Goal: Task Accomplishment & Management: Manage account settings

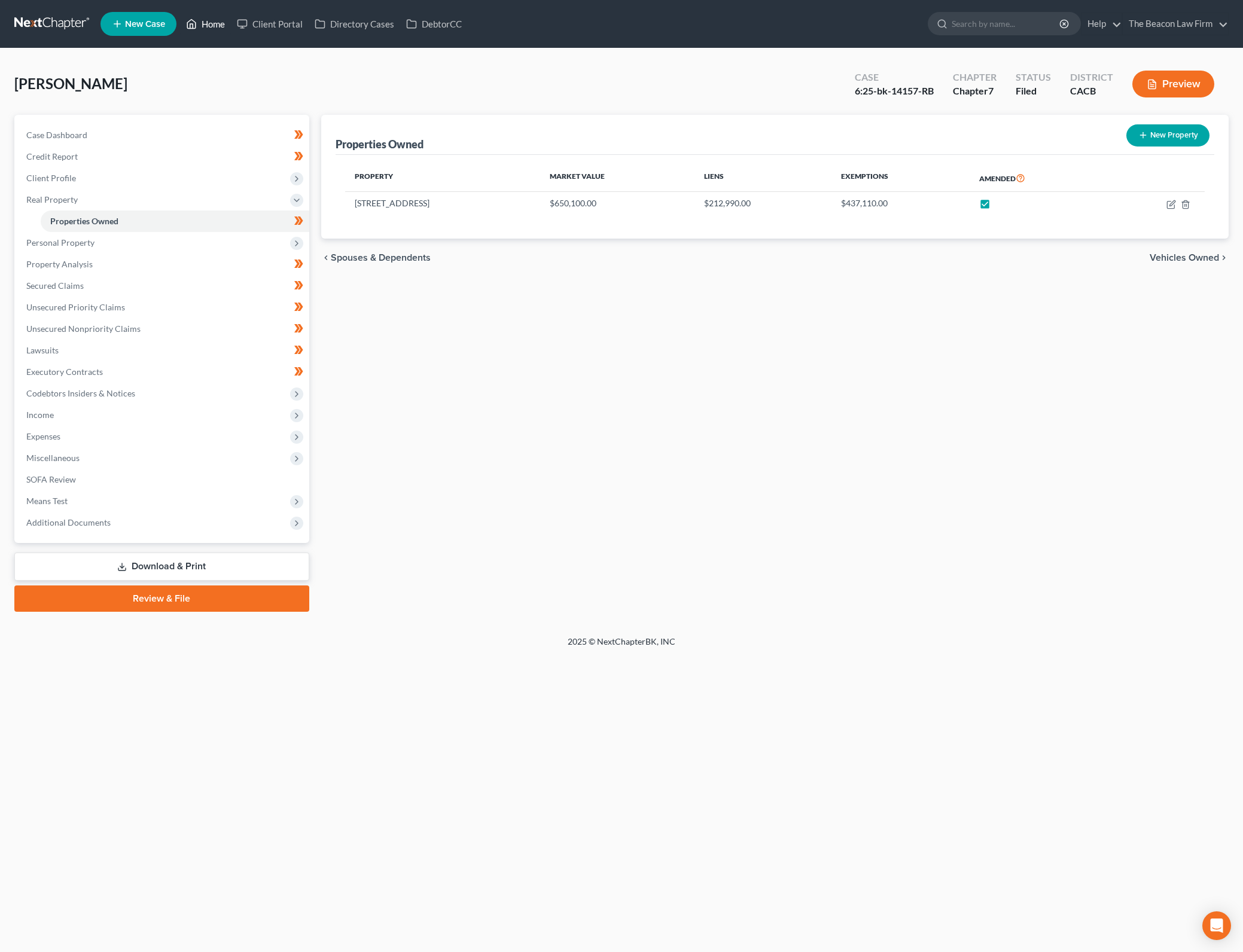
click at [223, 20] on link "Home" at bounding box center [205, 24] width 51 height 21
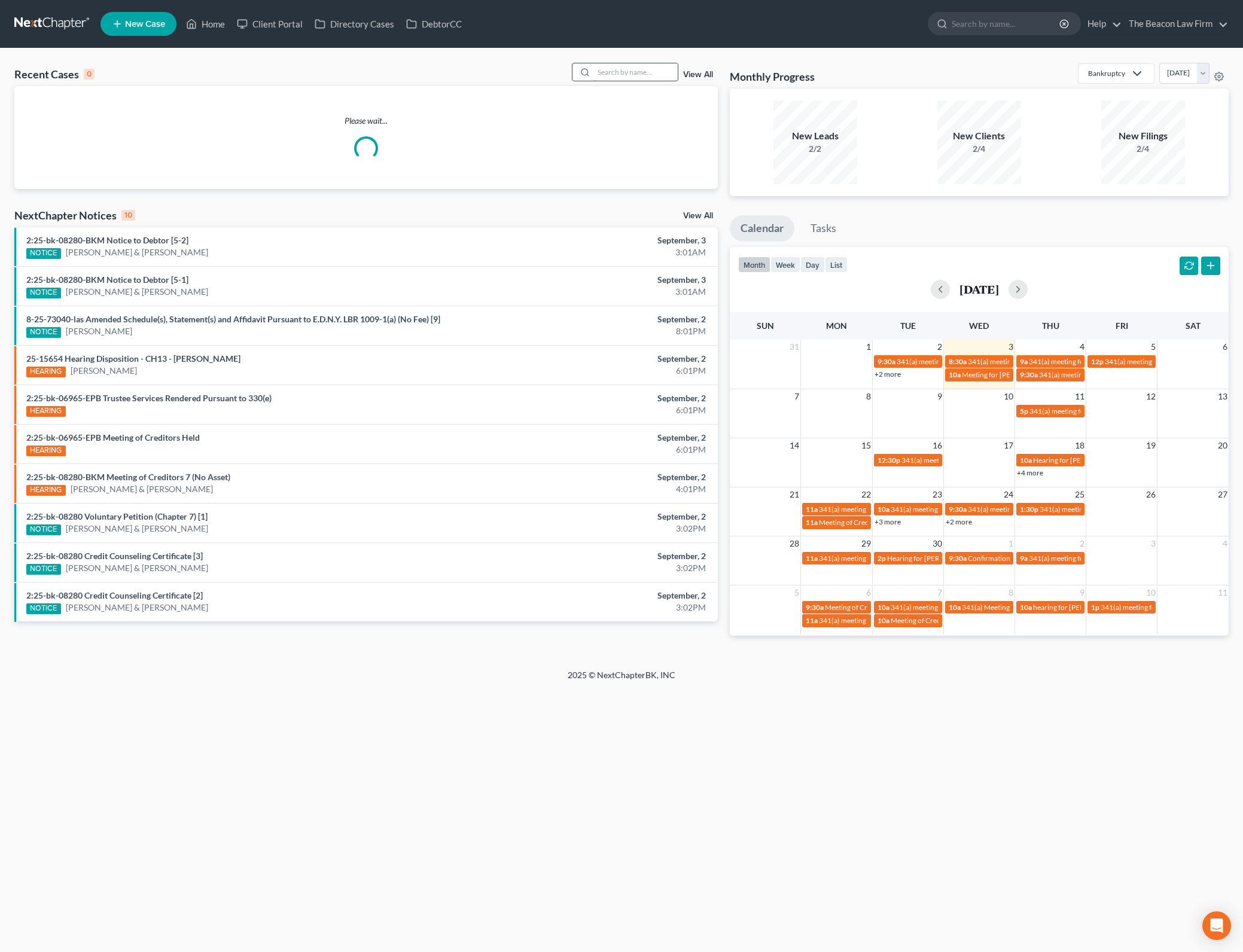
click at [630, 70] on input "search" at bounding box center [635, 72] width 84 height 18
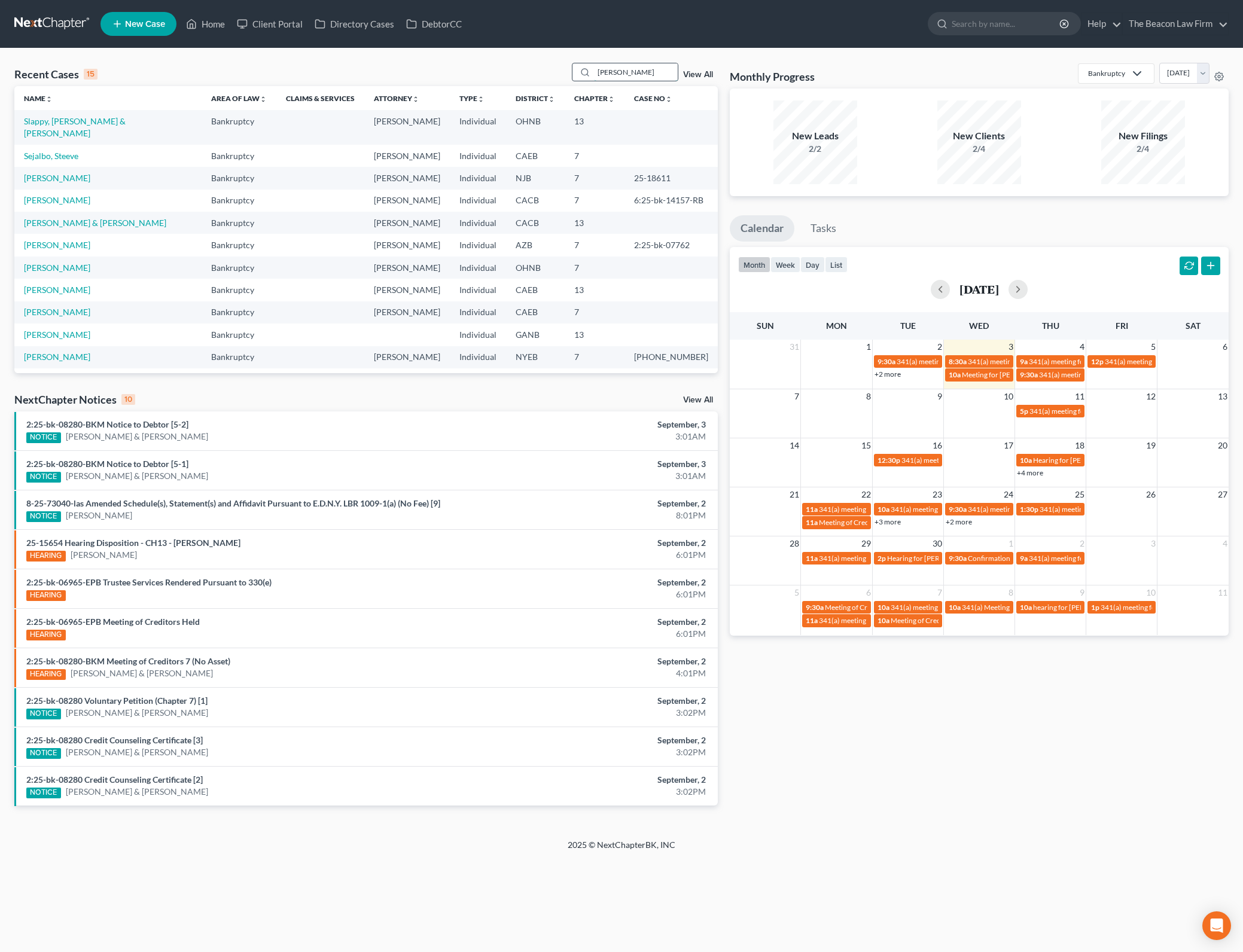
type input "[PERSON_NAME]"
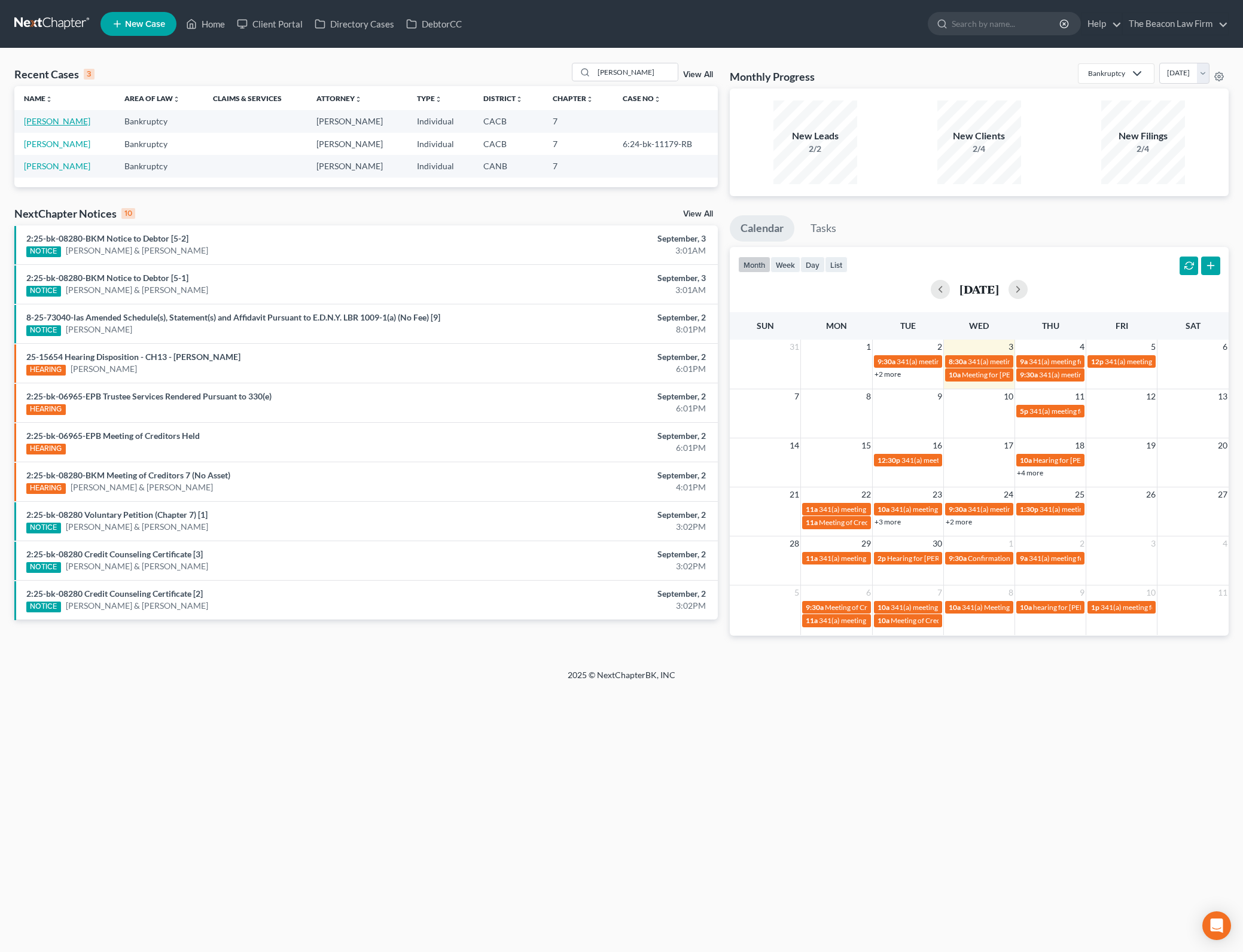
click at [34, 118] on link "[PERSON_NAME]" at bounding box center [57, 121] width 67 height 10
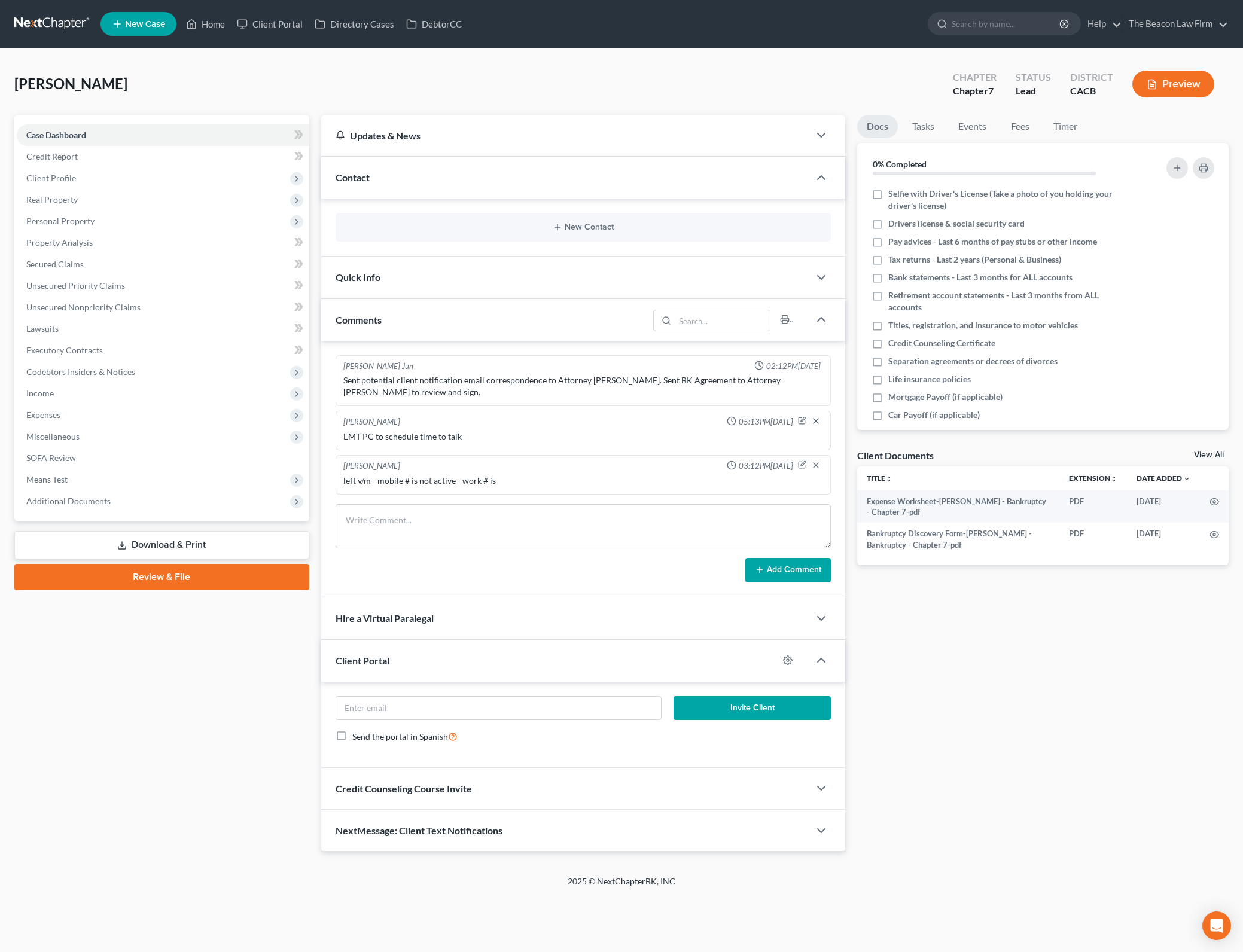
click at [222, 680] on div "Case Dashboard Payments Invoices Payments Payments Credit Report Client Profile" at bounding box center [162, 484] width 307 height 737
click at [1215, 533] on circle "button" at bounding box center [1215, 534] width 3 height 3
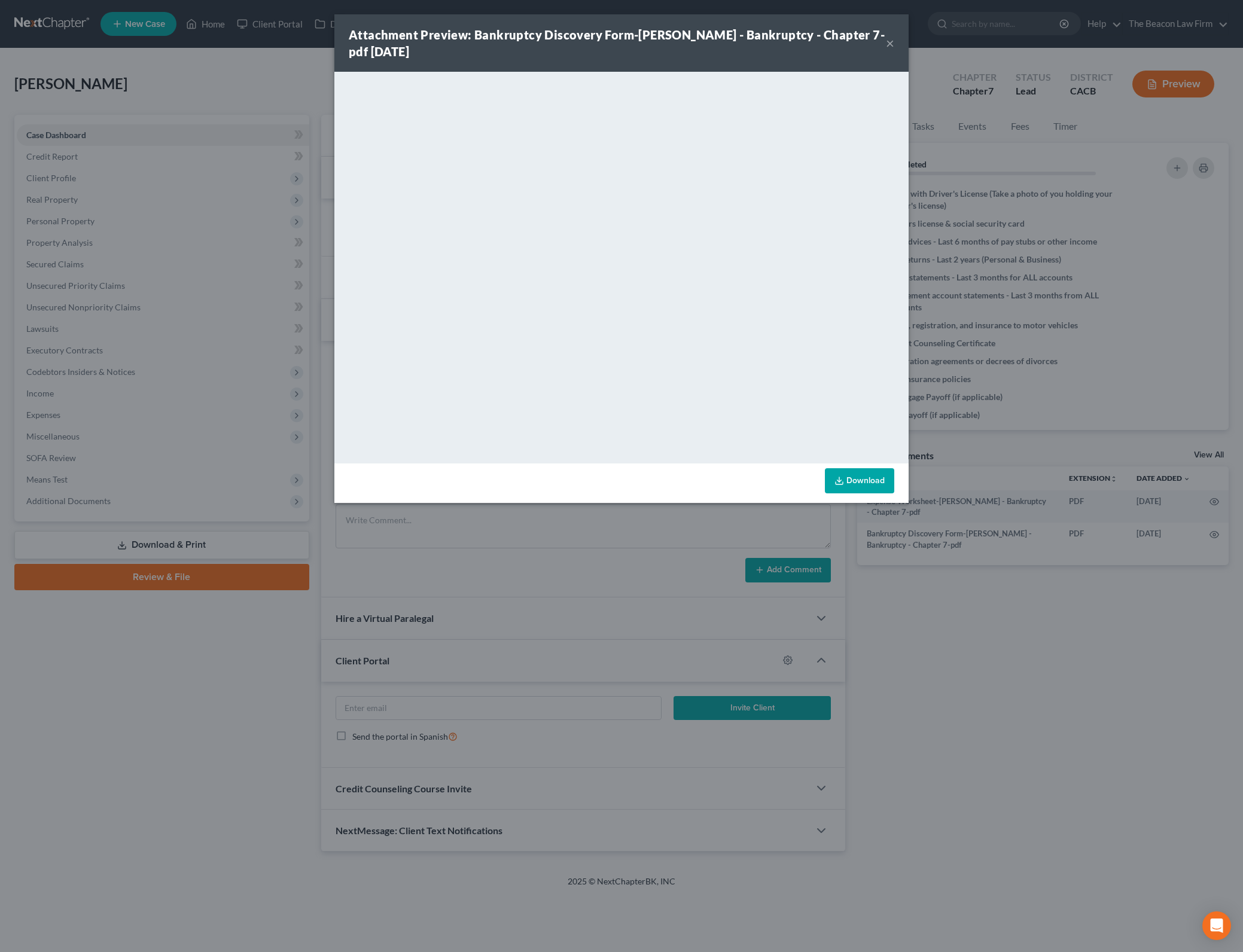
click at [852, 471] on link "Download" at bounding box center [860, 481] width 69 height 25
click at [1080, 642] on div "Attachment Preview: Bankruptcy Discovery Form-[PERSON_NAME] - Bankruptcy - Chap…" at bounding box center [622, 476] width 1243 height 952
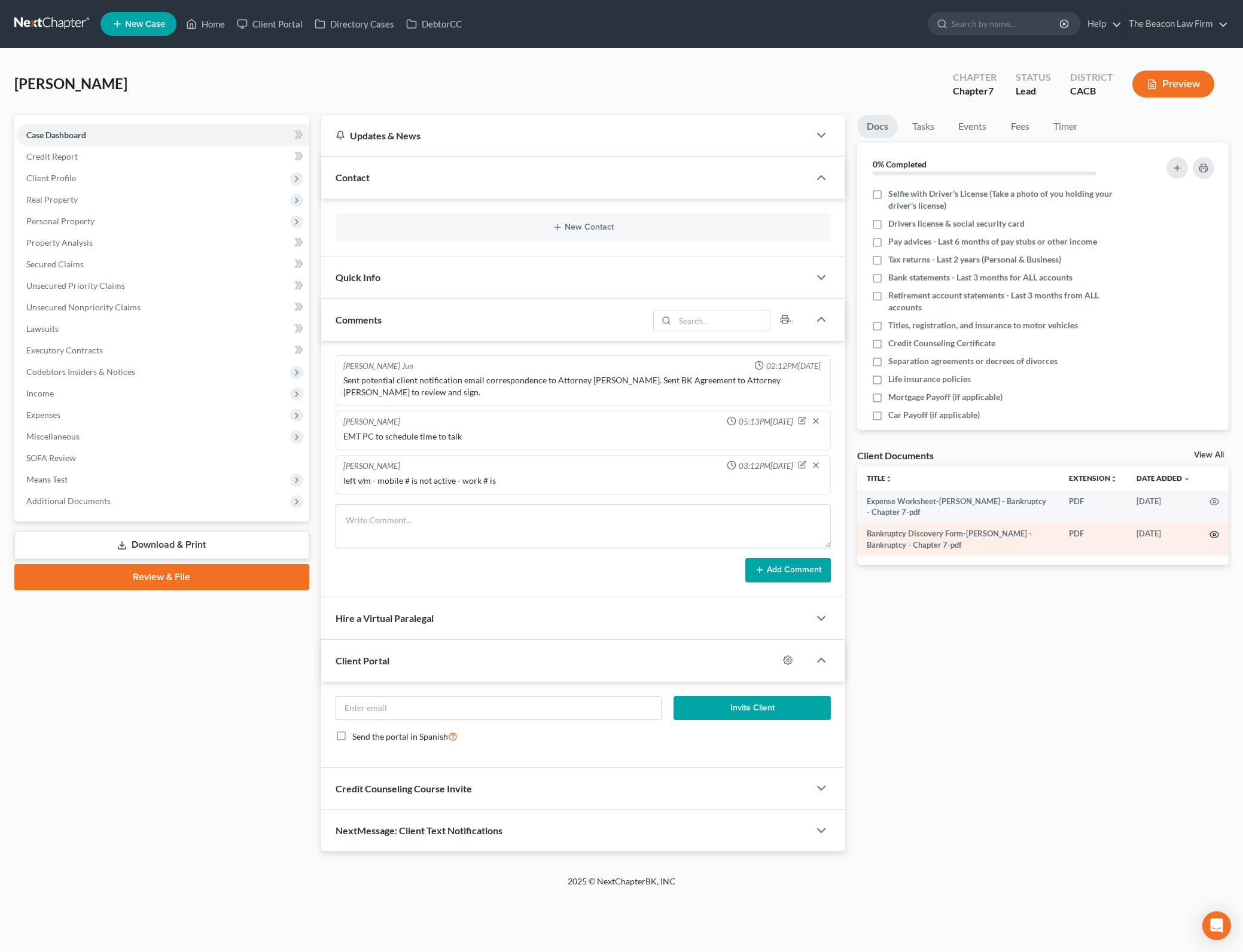
click at [1217, 536] on icon "button" at bounding box center [1214, 534] width 9 height 9
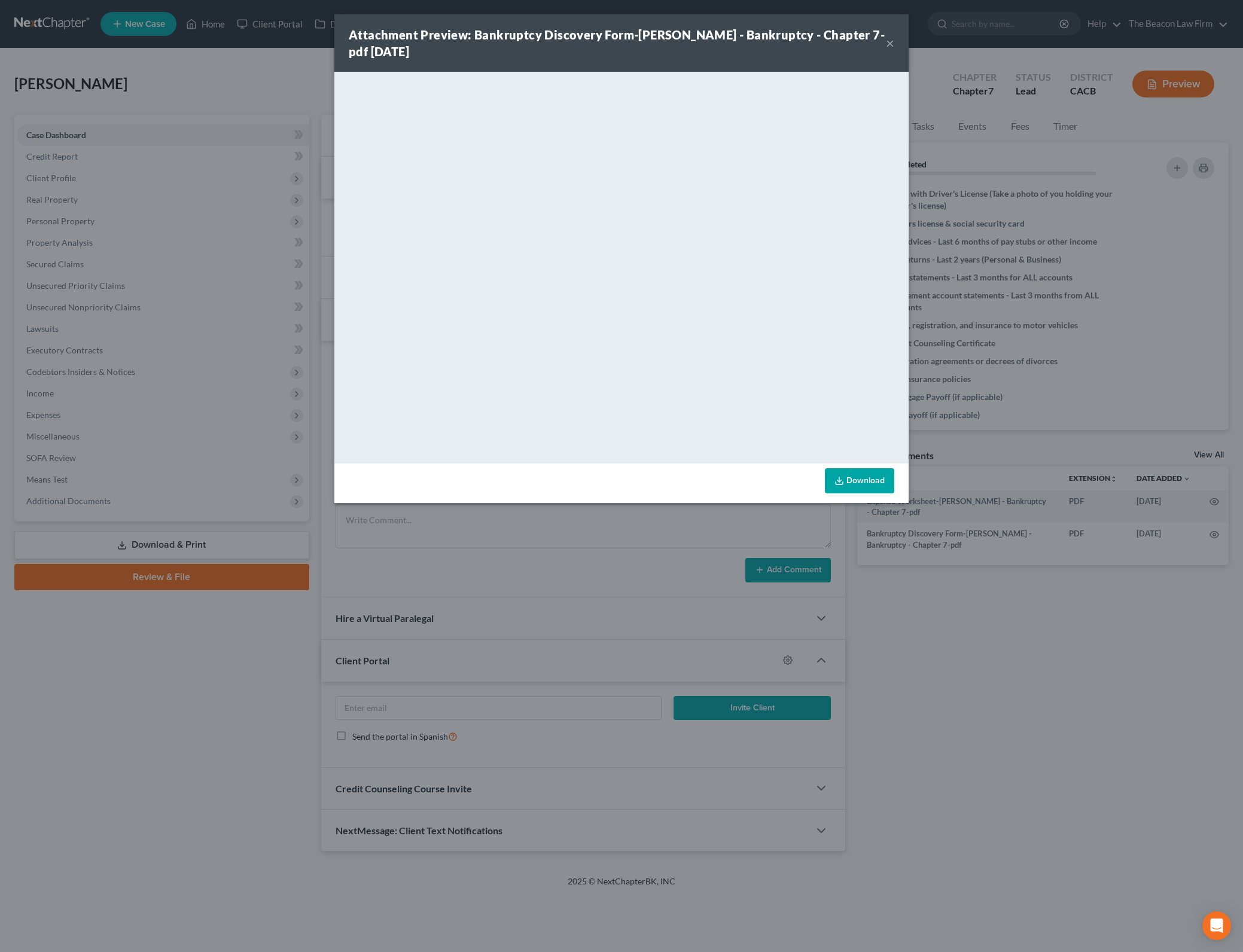
click at [875, 479] on link "Download" at bounding box center [860, 481] width 69 height 25
drag, startPoint x: 1073, startPoint y: 687, endPoint x: 1145, endPoint y: 585, distance: 124.9
click at [1074, 686] on div "Attachment Preview: Bankruptcy Discovery Form-[PERSON_NAME] - Bankruptcy - Chap…" at bounding box center [622, 476] width 1243 height 952
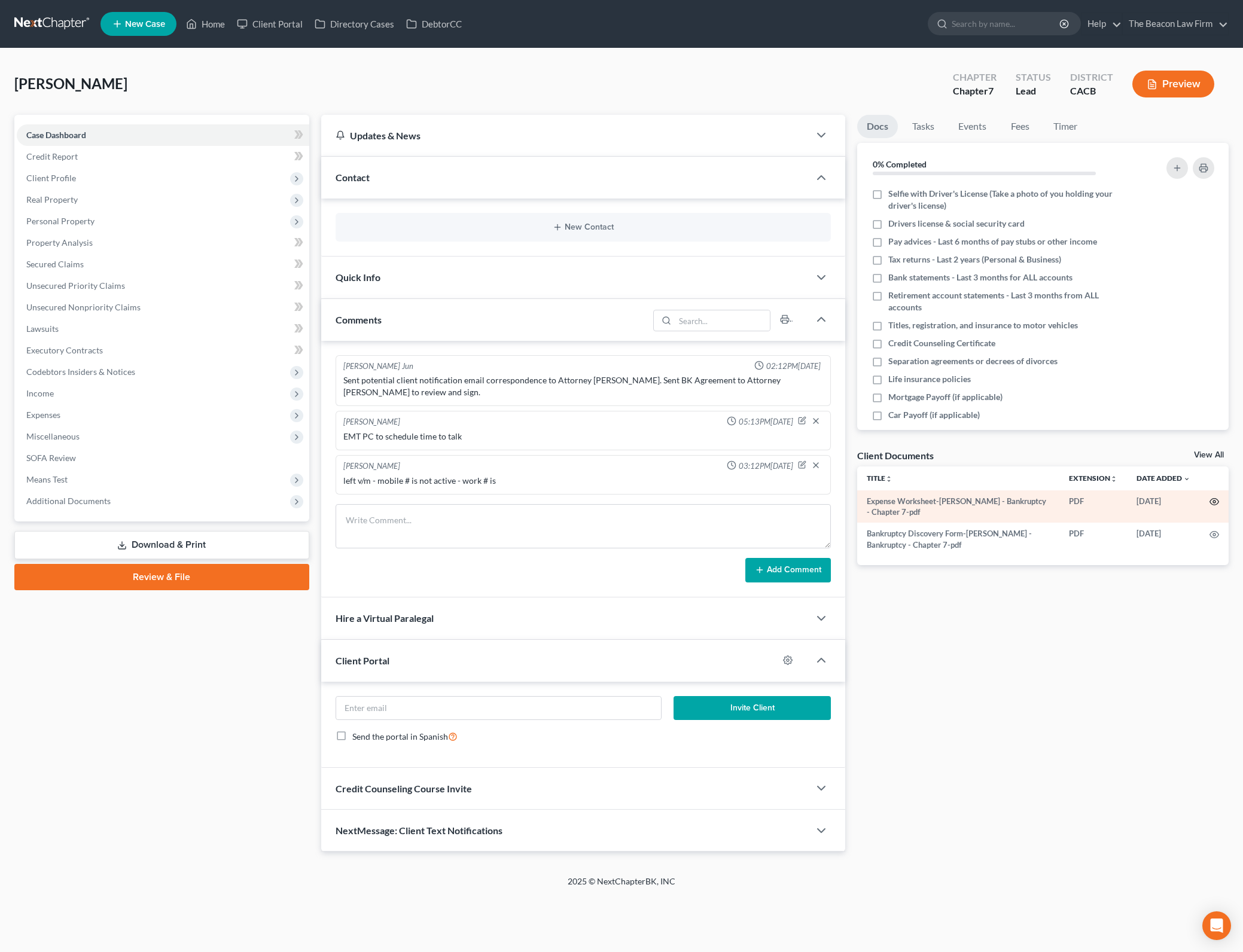
click at [1213, 504] on icon "button" at bounding box center [1214, 501] width 9 height 9
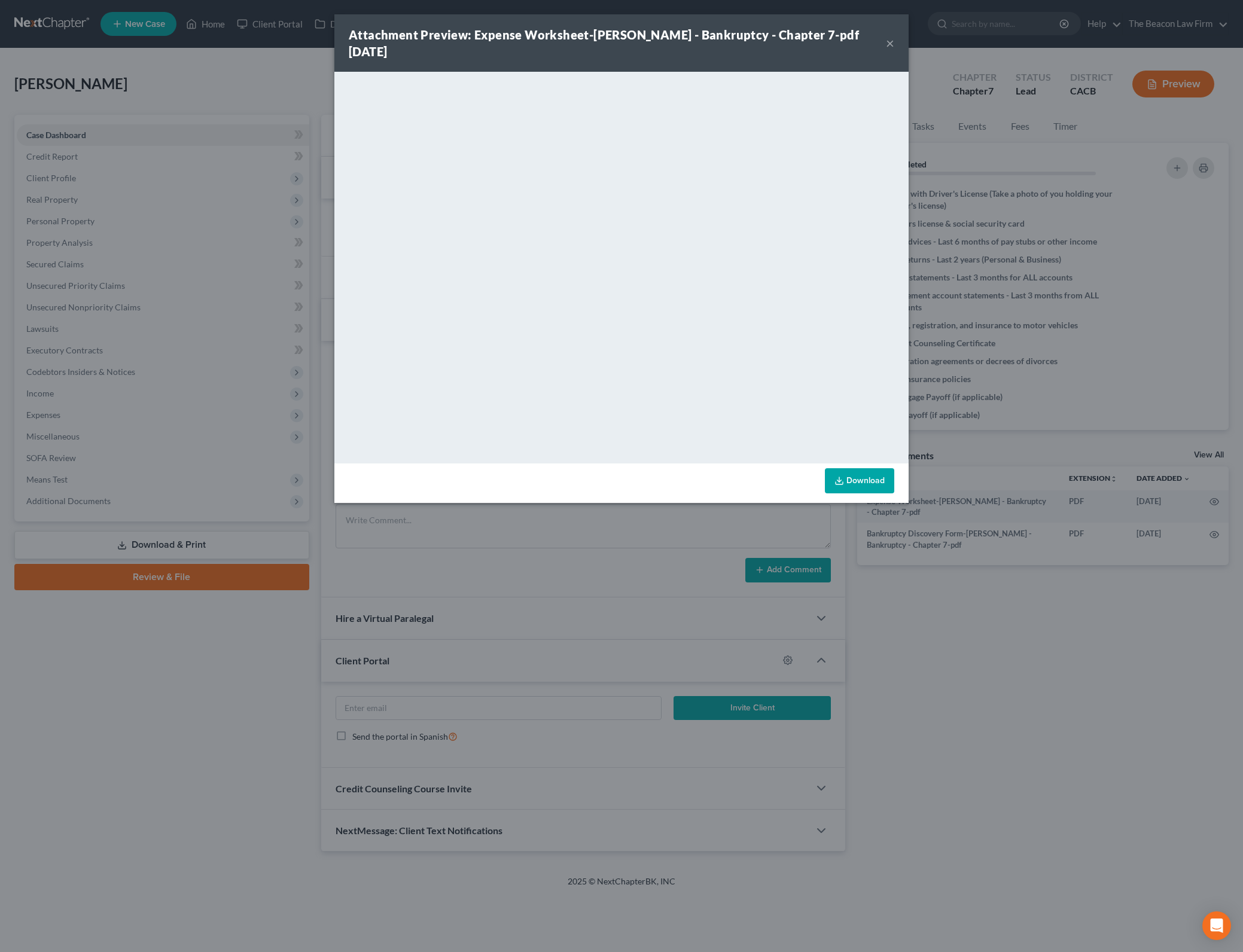
click at [876, 477] on link "Download" at bounding box center [860, 481] width 69 height 25
click at [886, 43] on button "×" at bounding box center [890, 43] width 8 height 14
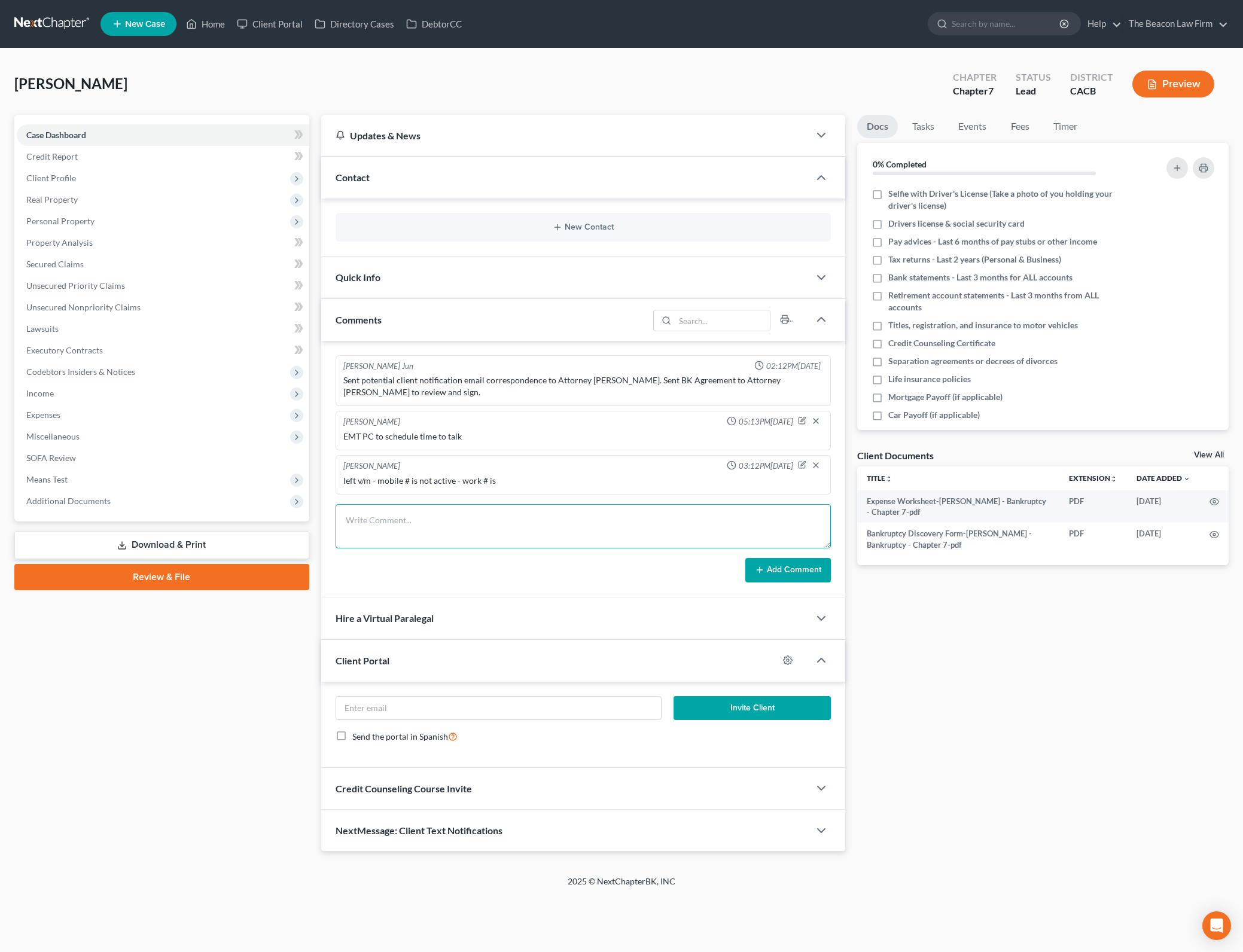
click at [499, 504] on textarea at bounding box center [584, 526] width 496 height 44
type textarea "EM T/F PC regarding setting up time this week to talk"
click at [784, 562] on button "Add Comment" at bounding box center [788, 570] width 86 height 25
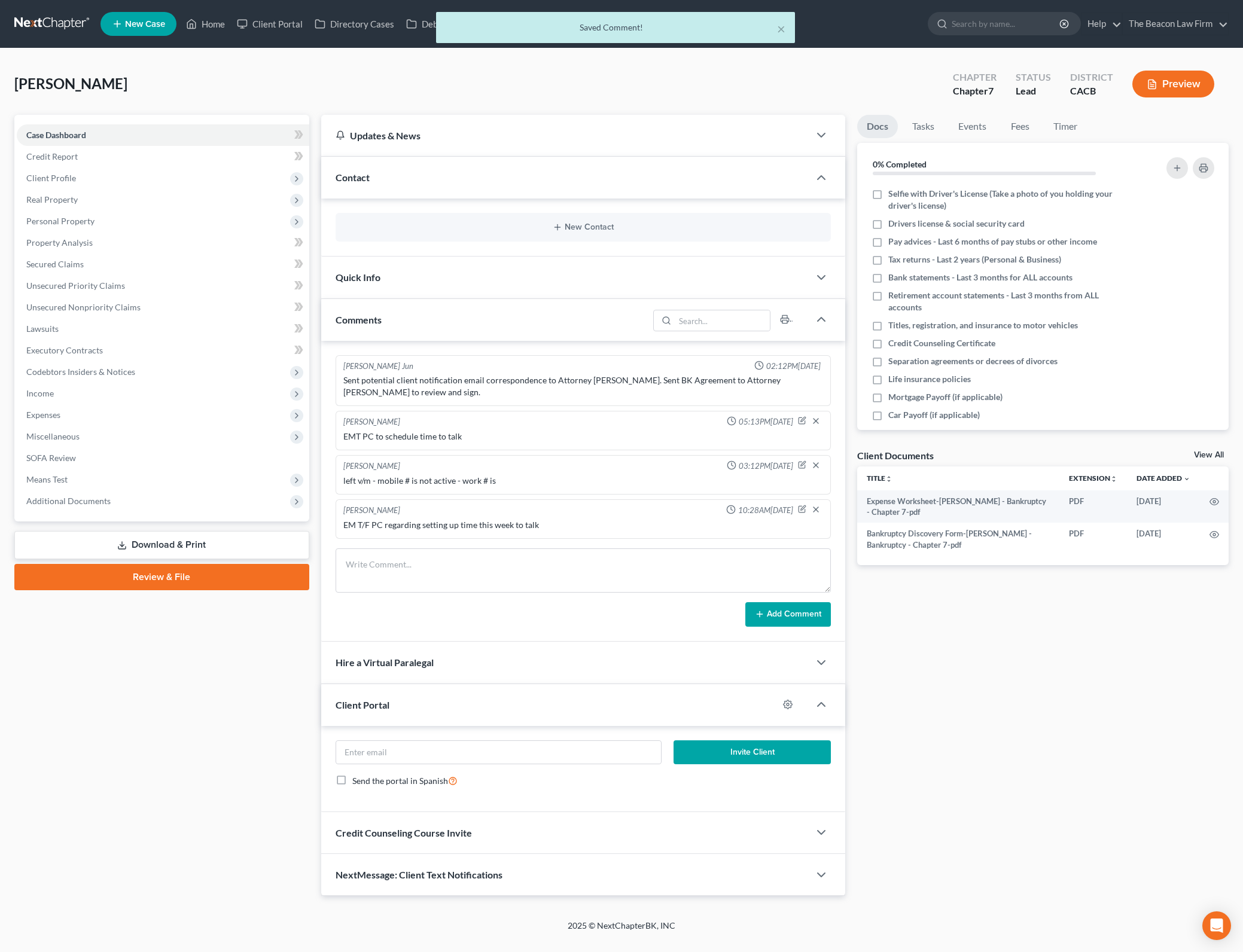
click at [788, 31] on div "× Saved Comment!" at bounding box center [615, 27] width 359 height 31
click at [785, 31] on button "×" at bounding box center [781, 28] width 8 height 14
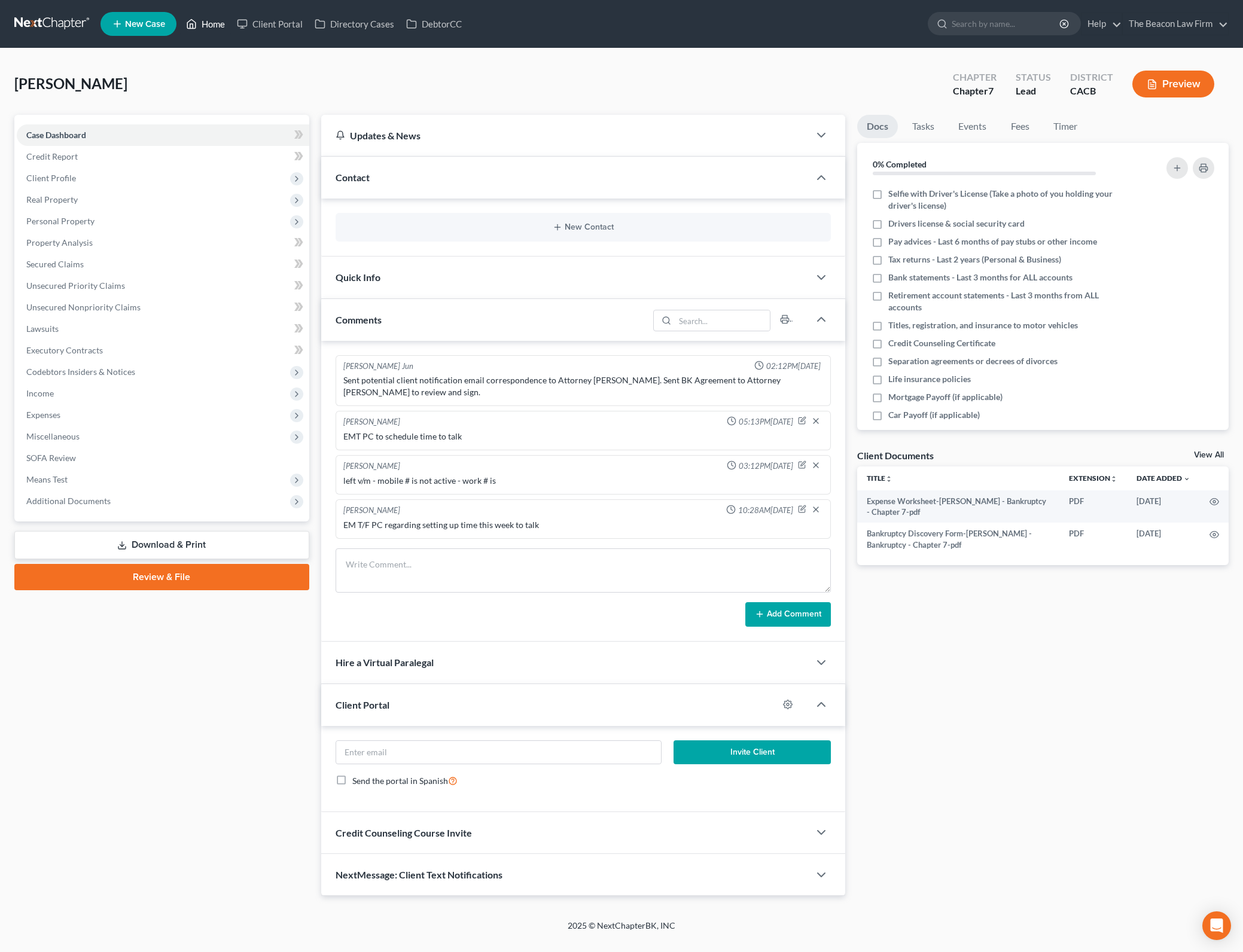
click at [228, 21] on link "Home" at bounding box center [205, 24] width 51 height 21
click at [223, 22] on link "Home" at bounding box center [205, 24] width 51 height 21
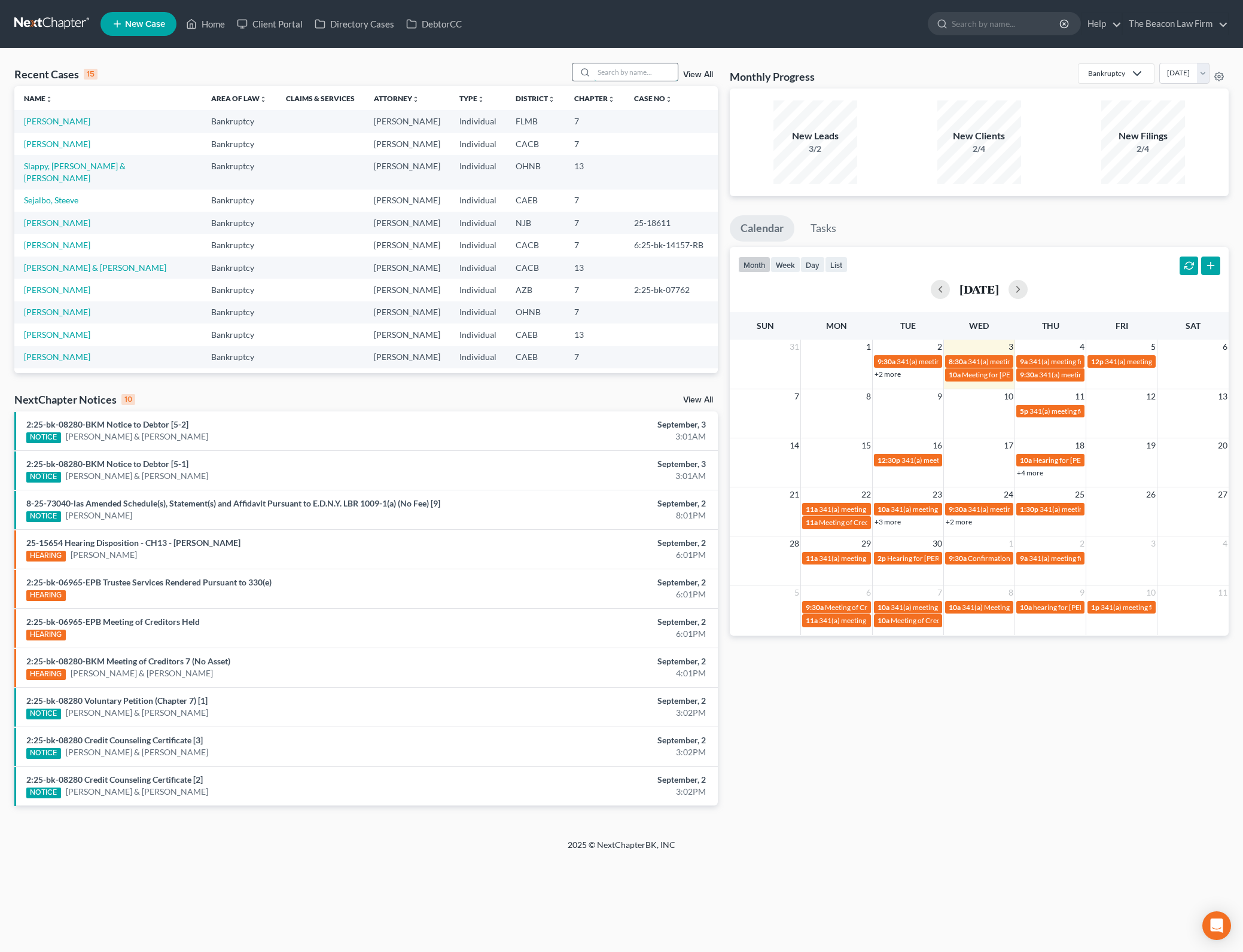
click at [614, 75] on input "search" at bounding box center [635, 72] width 84 height 18
click at [64, 257] on td "[PERSON_NAME] & [PERSON_NAME]" at bounding box center [108, 267] width 187 height 22
click at [67, 263] on link "[PERSON_NAME] & [PERSON_NAME]" at bounding box center [95, 268] width 142 height 10
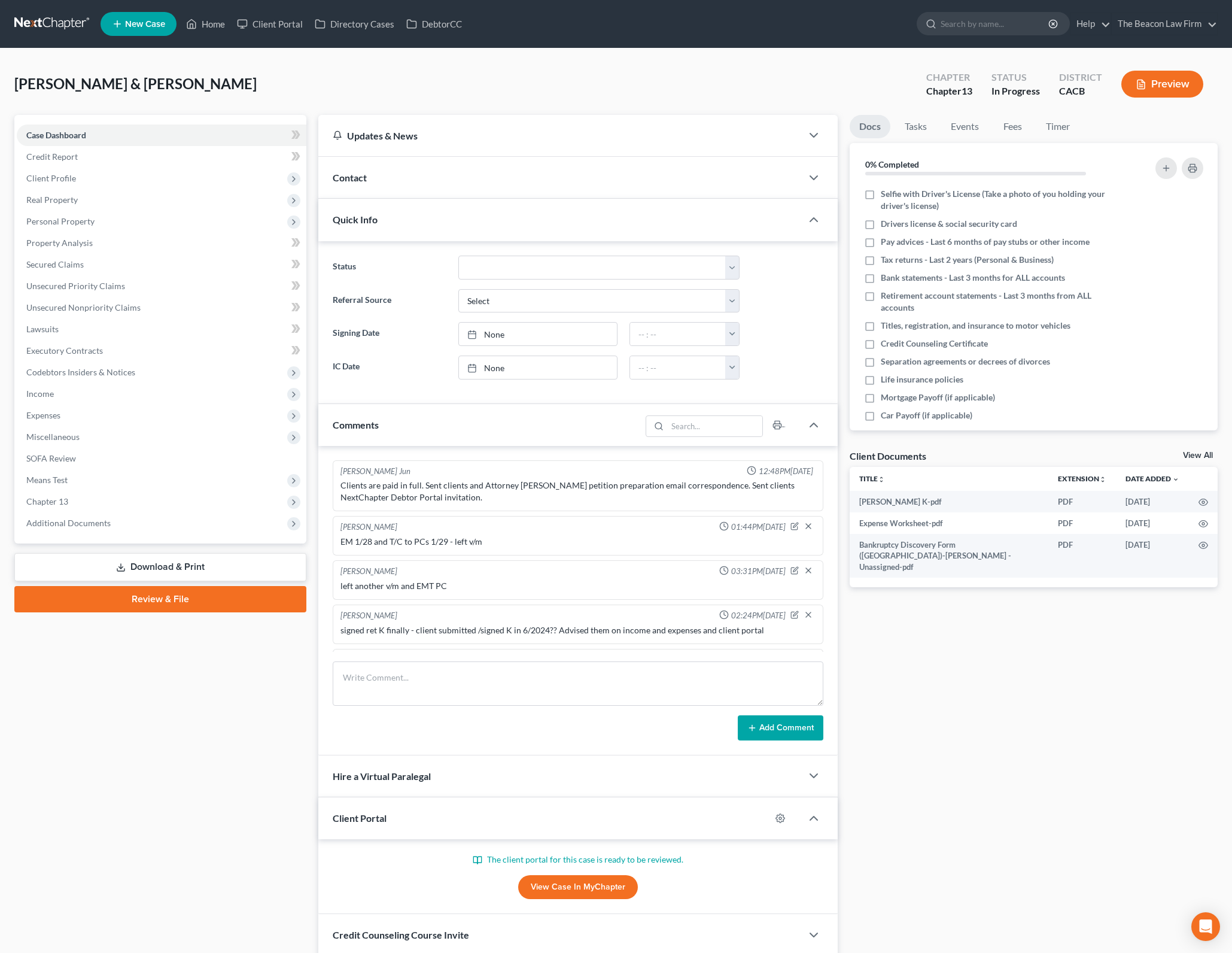
scroll to position [952, 0]
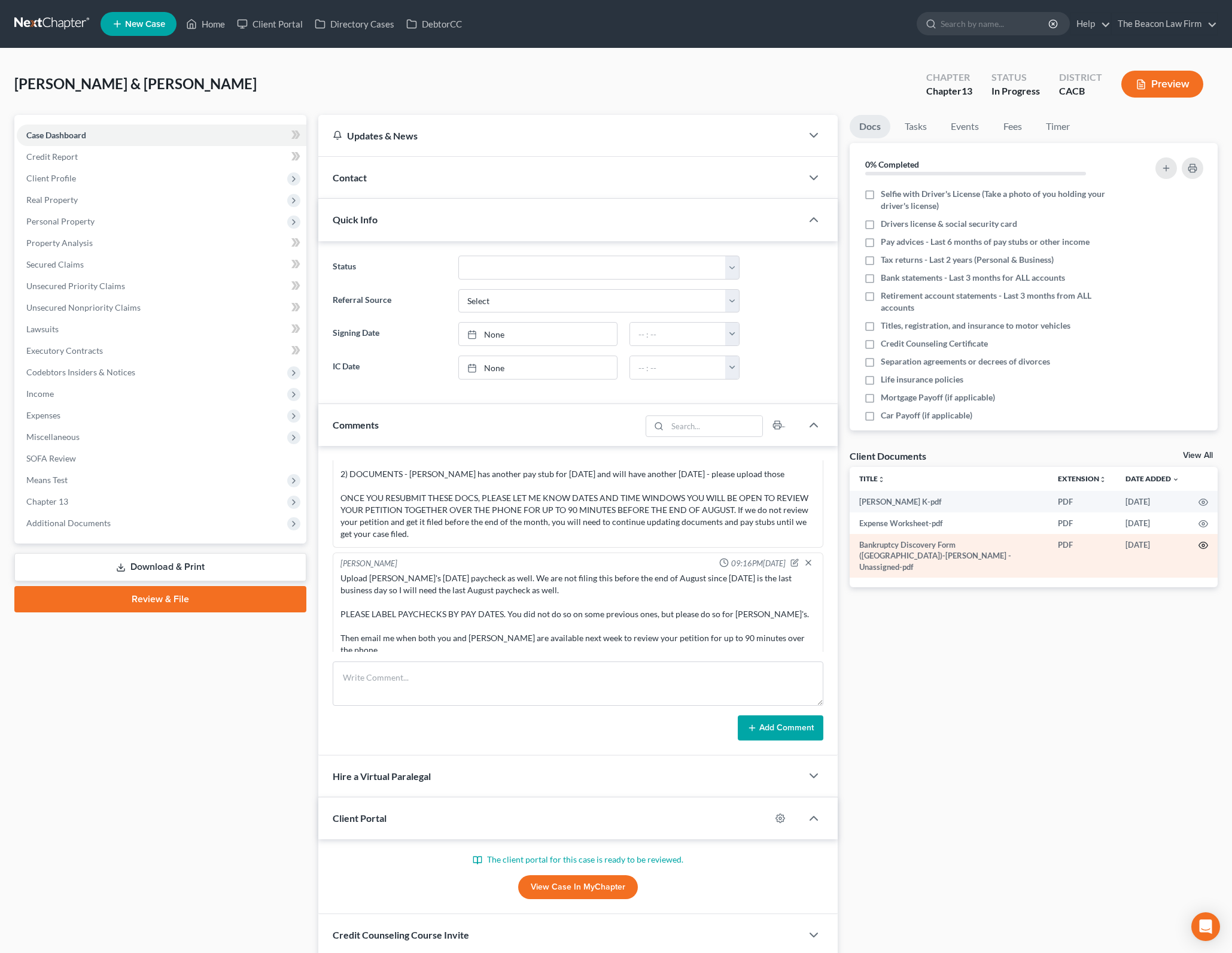
click at [1202, 541] on icon "button" at bounding box center [1203, 545] width 9 height 9
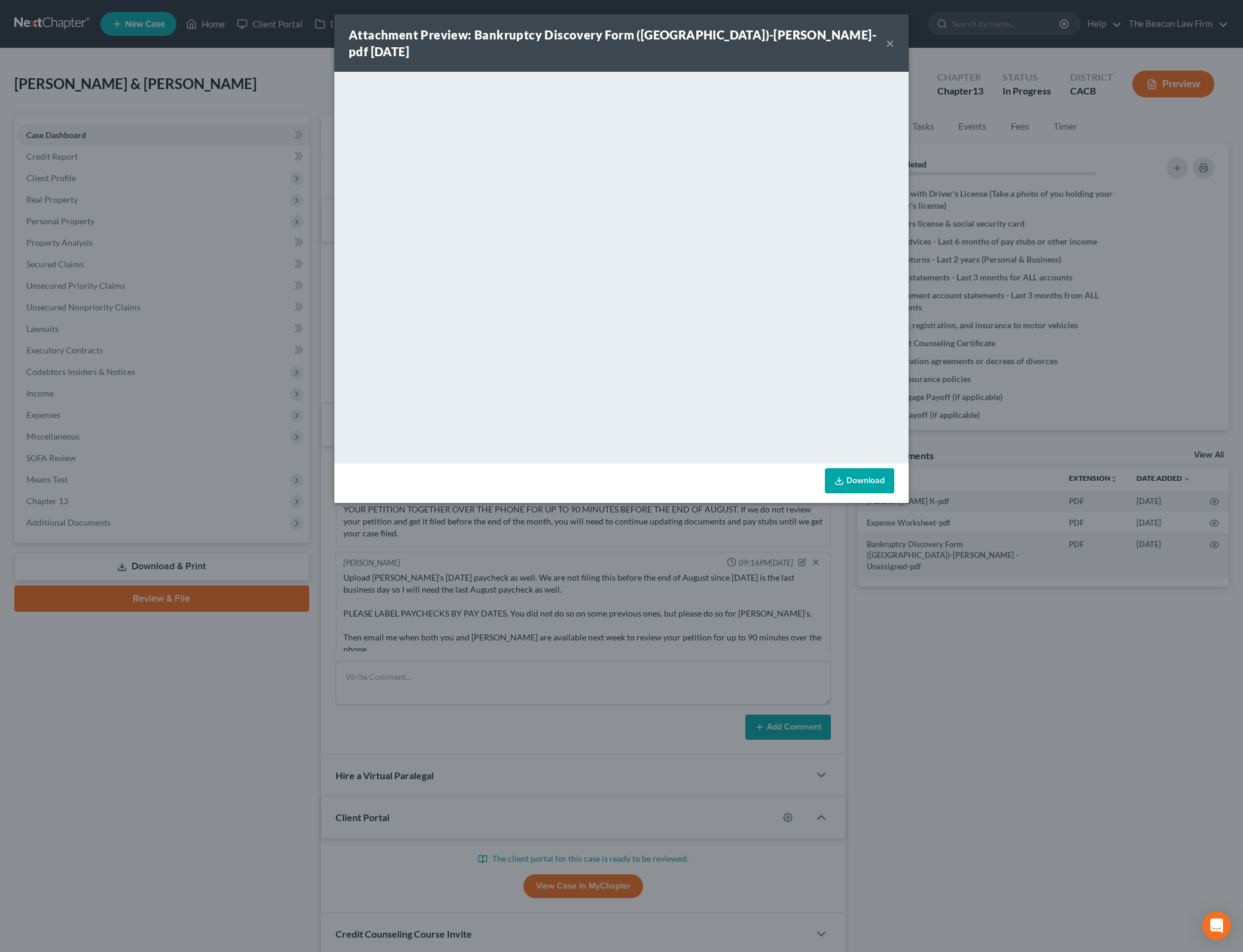
click at [1113, 722] on div "Attachment Preview: Bankruptcy Discovery Form ([GEOGRAPHIC_DATA])-[PERSON_NAME]…" at bounding box center [622, 476] width 1243 height 952
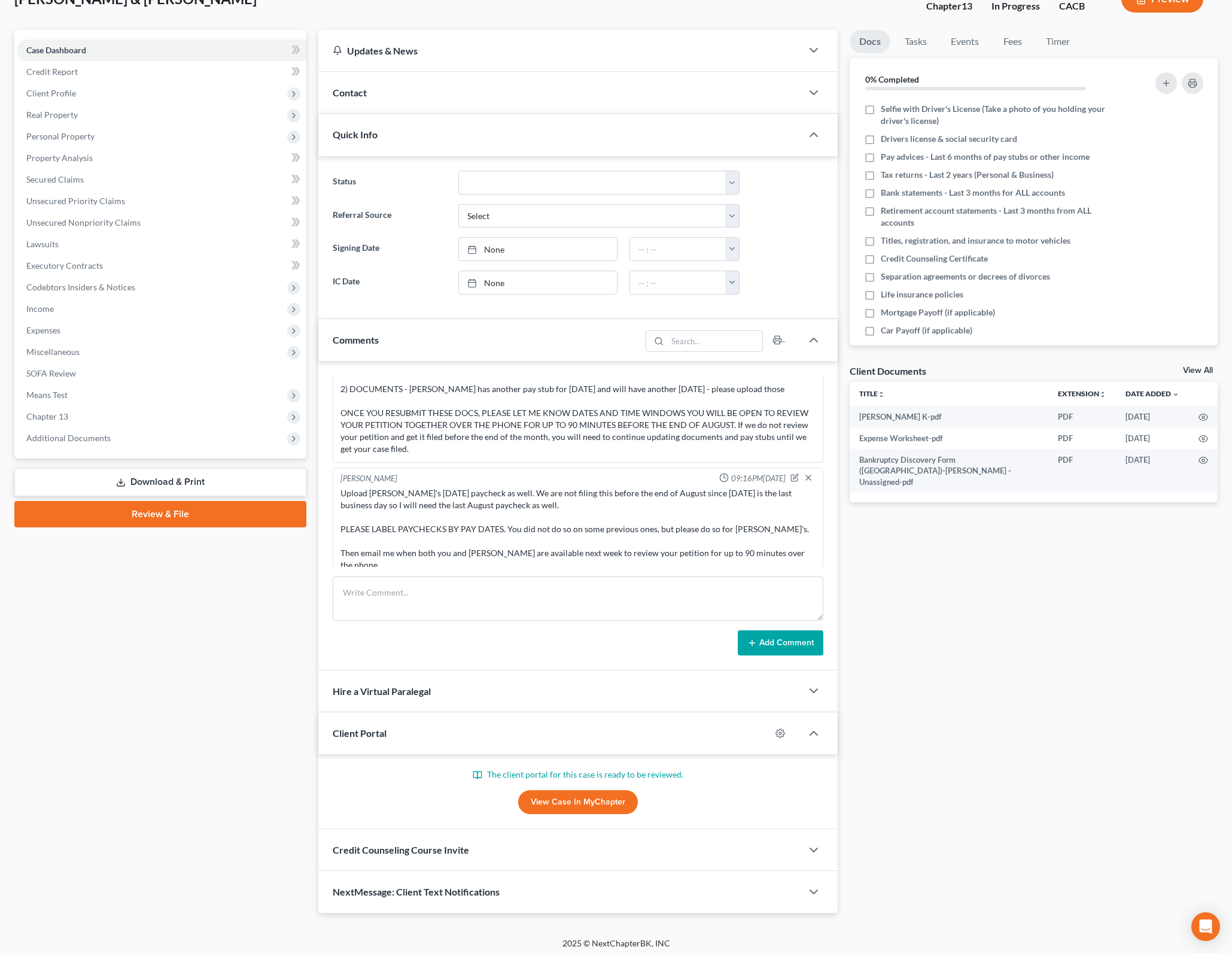
scroll to position [91, 0]
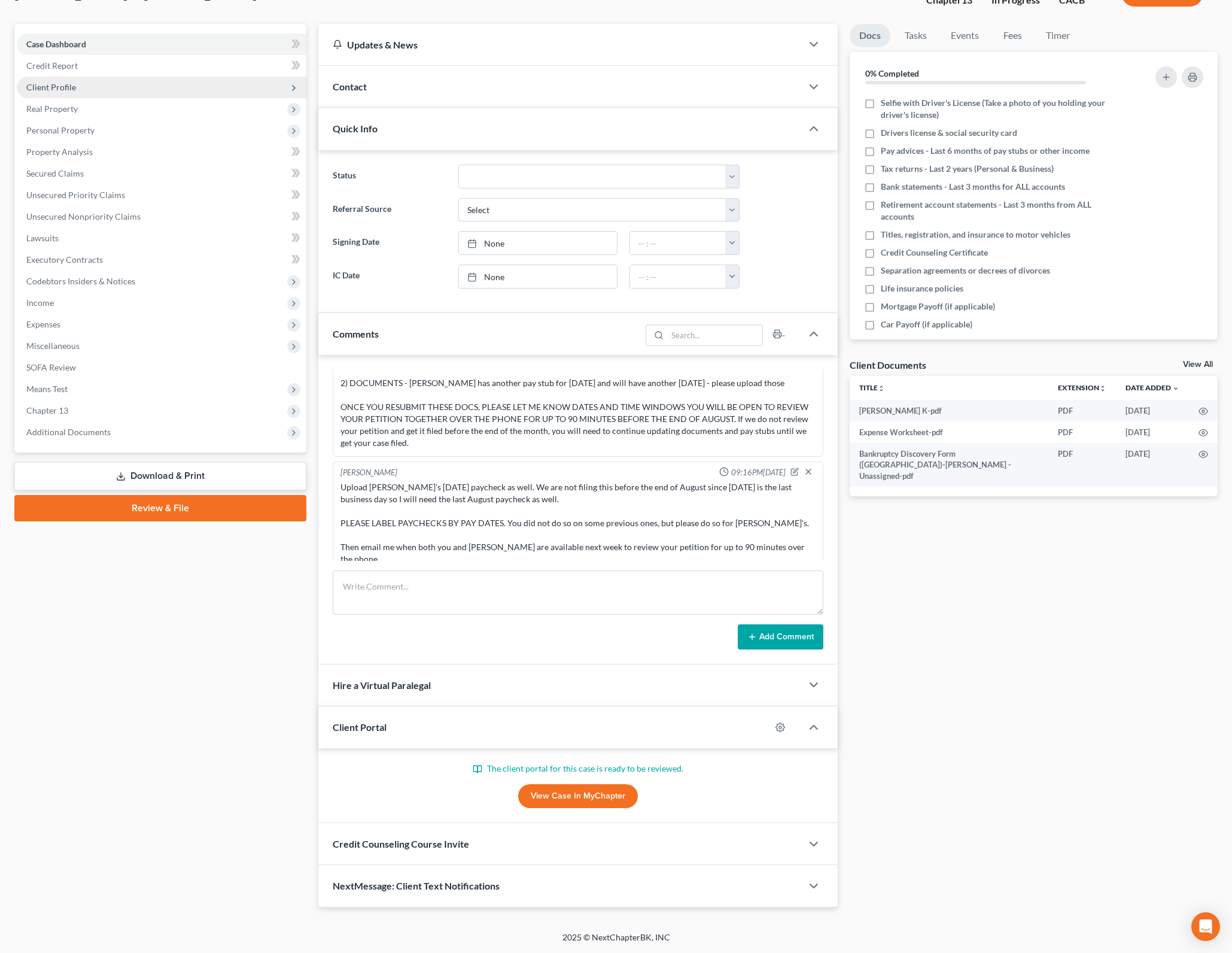
click at [228, 95] on span "Client Profile" at bounding box center [162, 87] width 289 height 21
